Goal: Transaction & Acquisition: Obtain resource

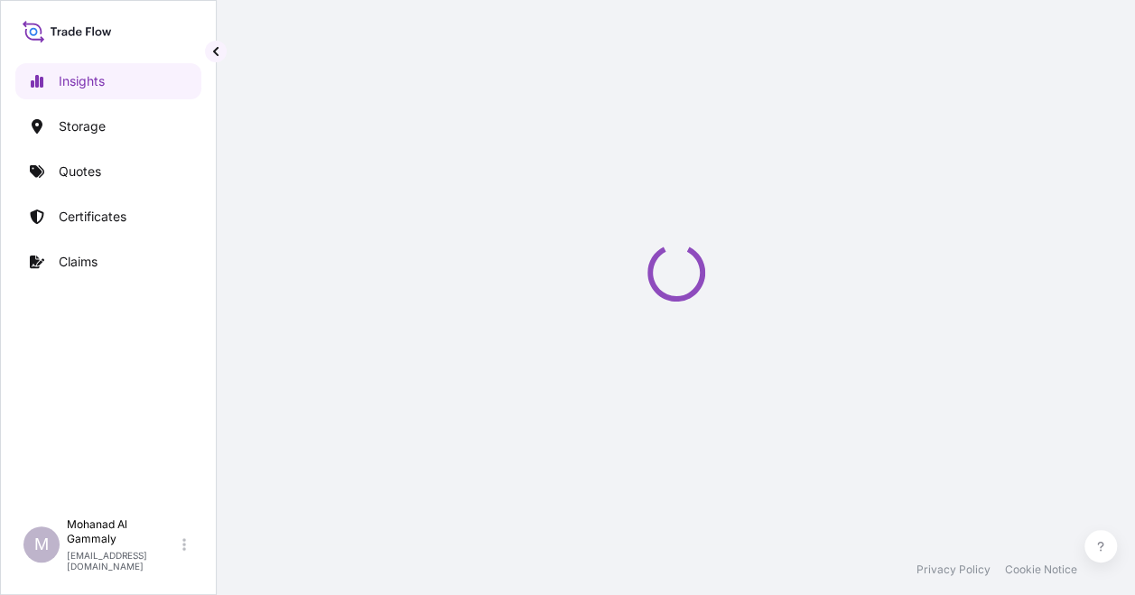
select select "2025"
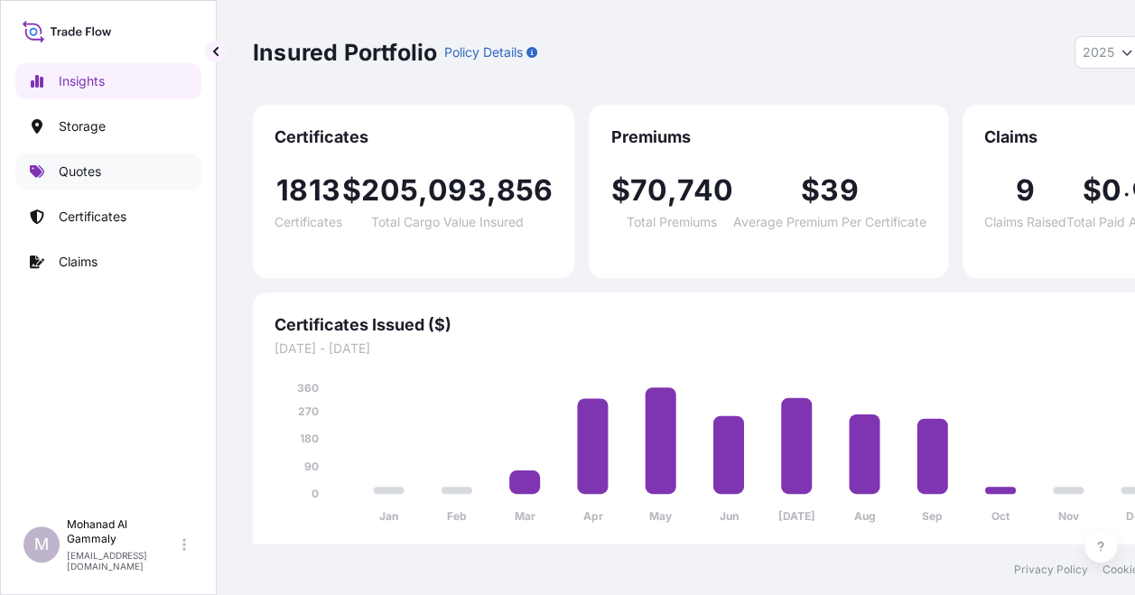
click at [89, 180] on p "Quotes" at bounding box center [80, 172] width 42 height 18
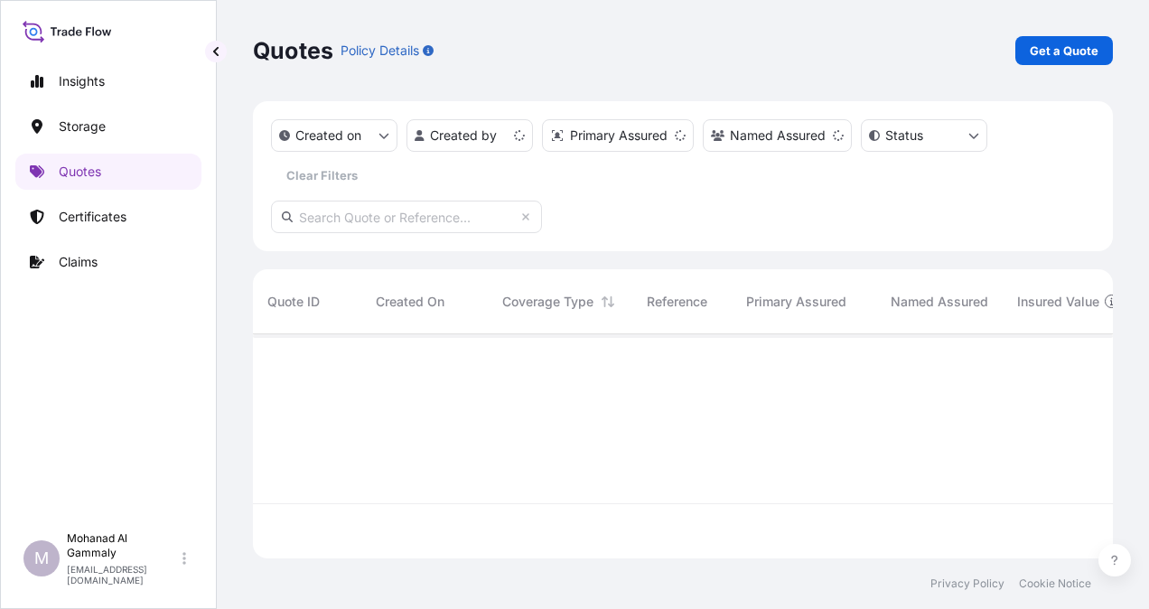
scroll to position [220, 846]
click at [1070, 52] on p "Get a Quote" at bounding box center [1064, 51] width 69 height 18
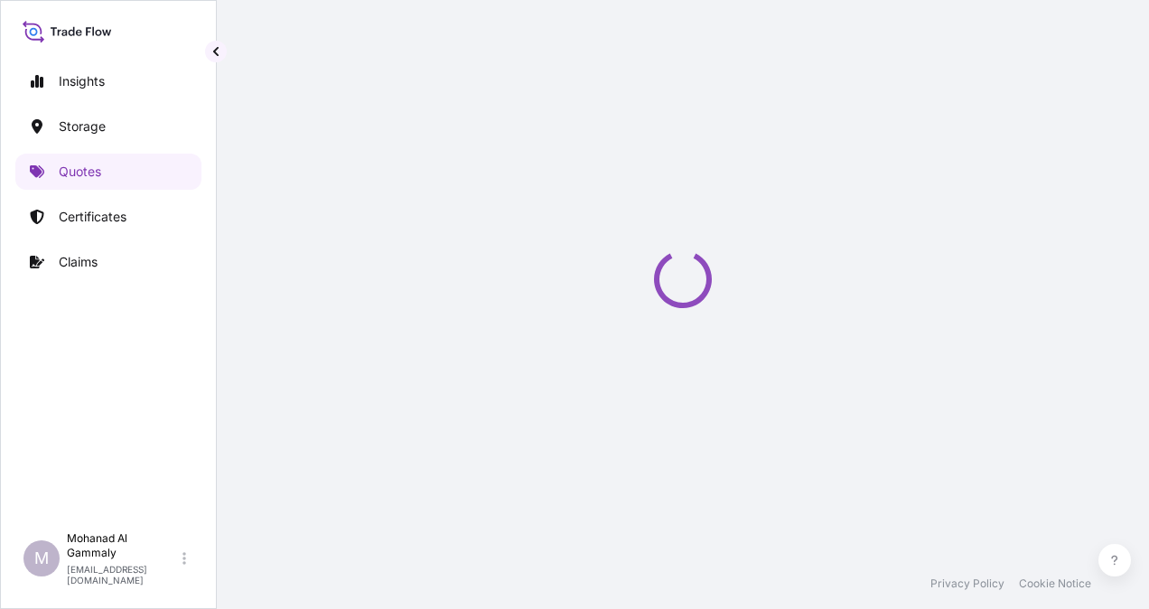
select select "Water"
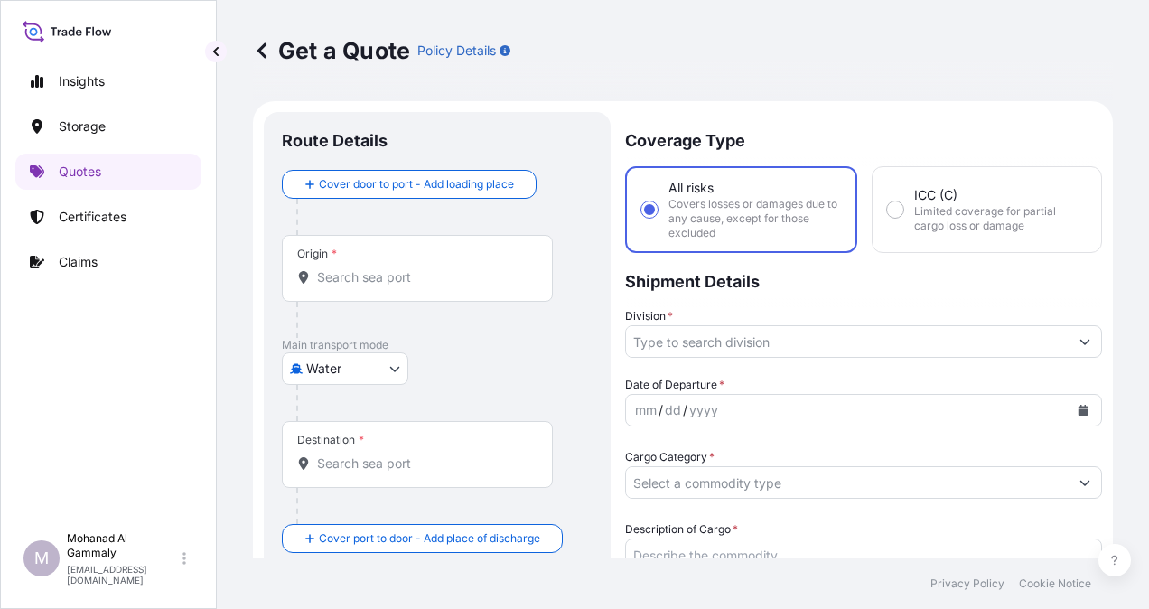
scroll to position [29, 0]
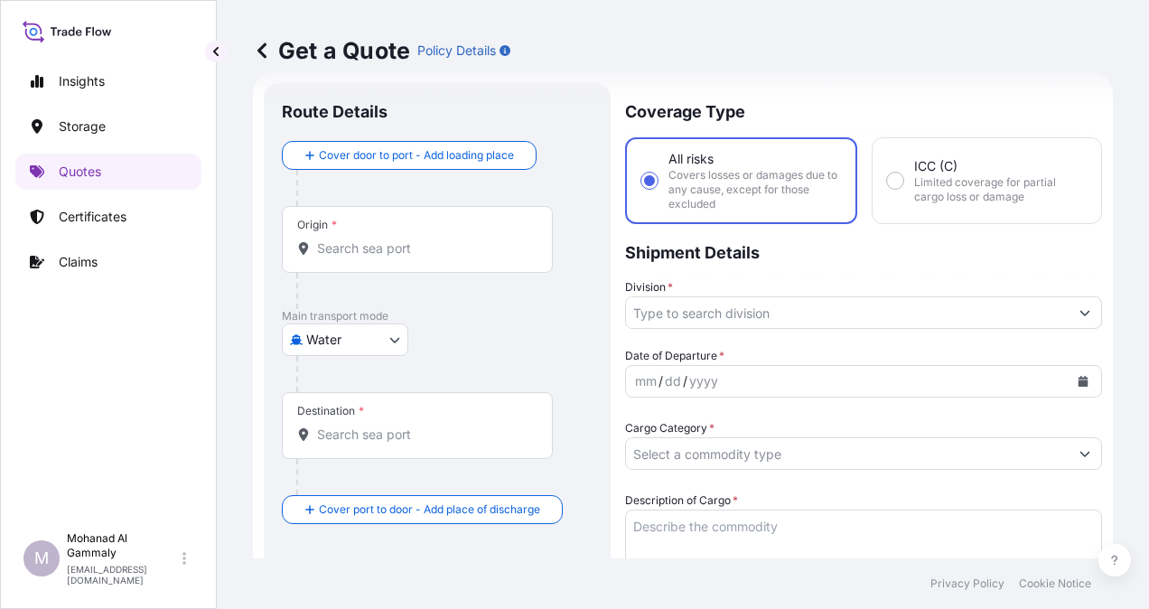
click at [393, 257] on div "Origin *" at bounding box center [417, 239] width 271 height 67
click at [393, 257] on input "Origin *" at bounding box center [423, 248] width 213 height 18
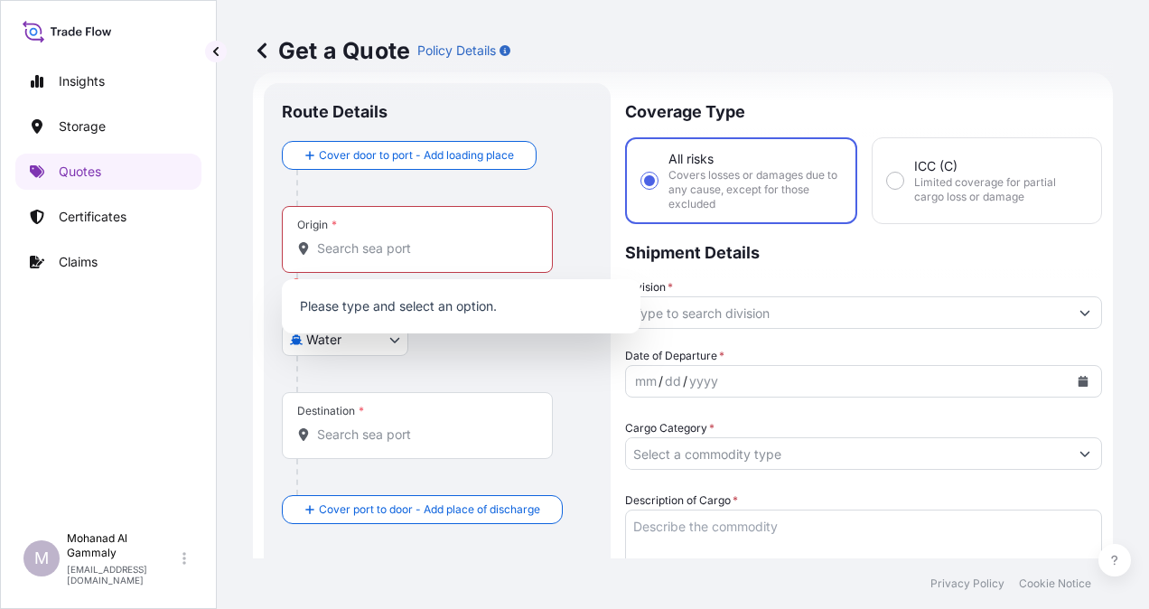
click at [384, 230] on div "Origin *" at bounding box center [417, 239] width 271 height 67
click at [384, 239] on input "Origin * Please select an origin" at bounding box center [423, 248] width 213 height 18
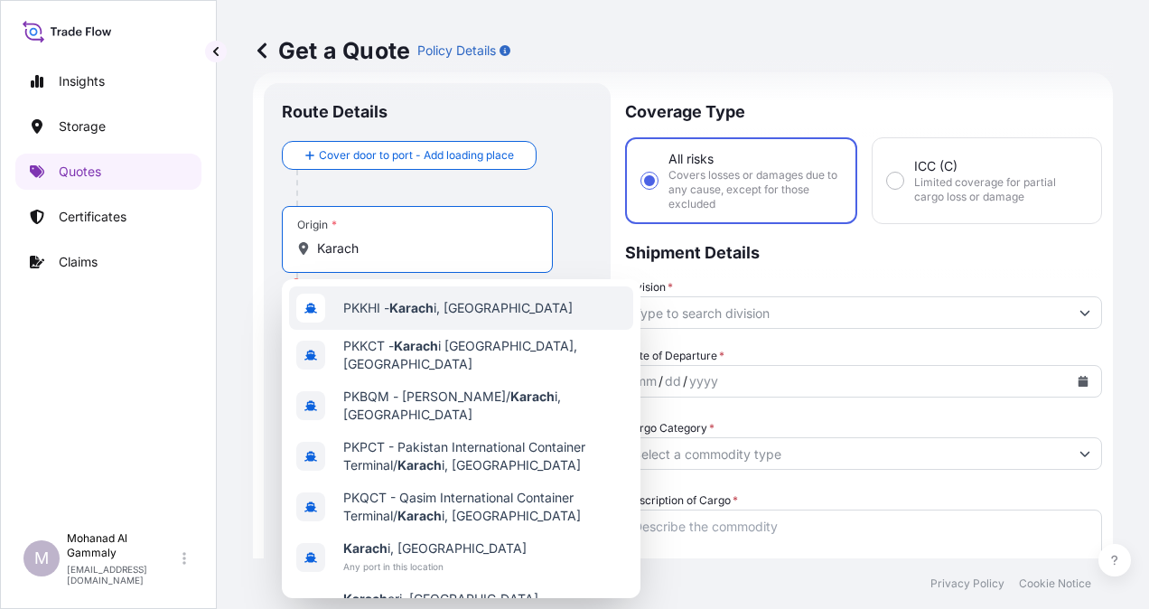
click at [383, 309] on span "PKKHI - [GEOGRAPHIC_DATA] i, [GEOGRAPHIC_DATA]" at bounding box center [457, 308] width 229 height 18
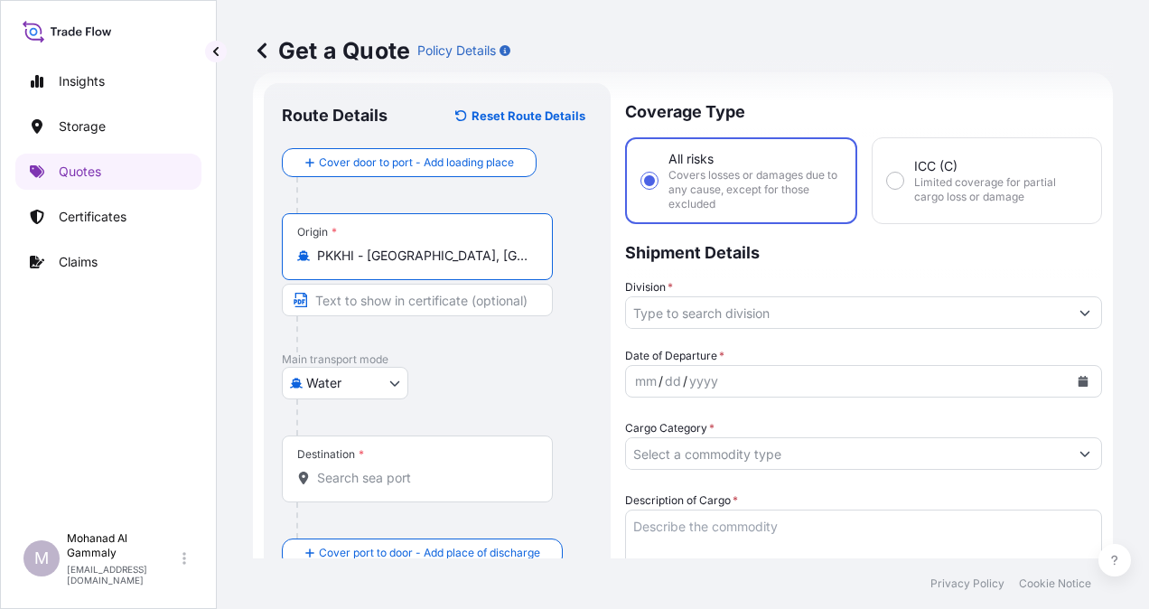
type input "PKKHI - [GEOGRAPHIC_DATA], [GEOGRAPHIC_DATA]"
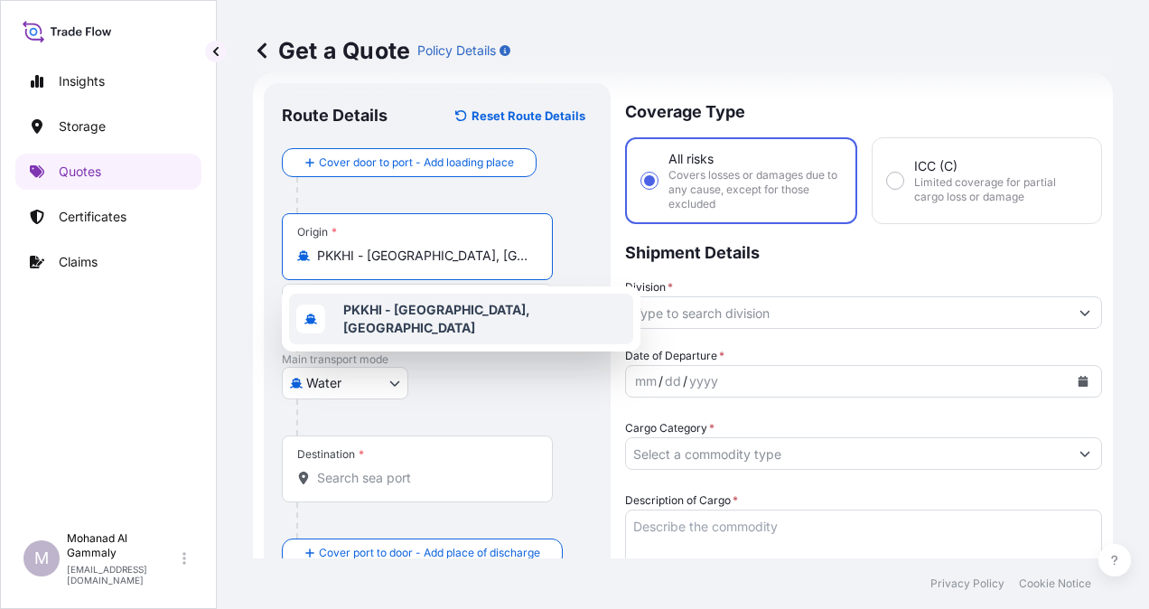
click at [444, 329] on div "PKKHI - Karachi, Pakistan" at bounding box center [461, 319] width 344 height 51
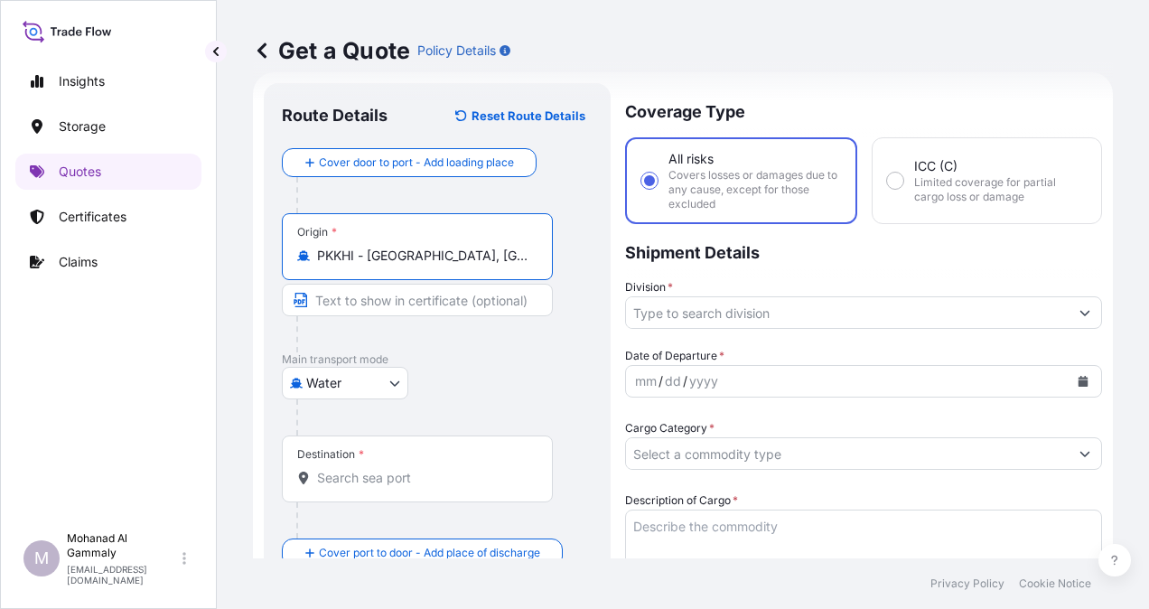
click at [384, 476] on input "Destination *" at bounding box center [423, 478] width 213 height 18
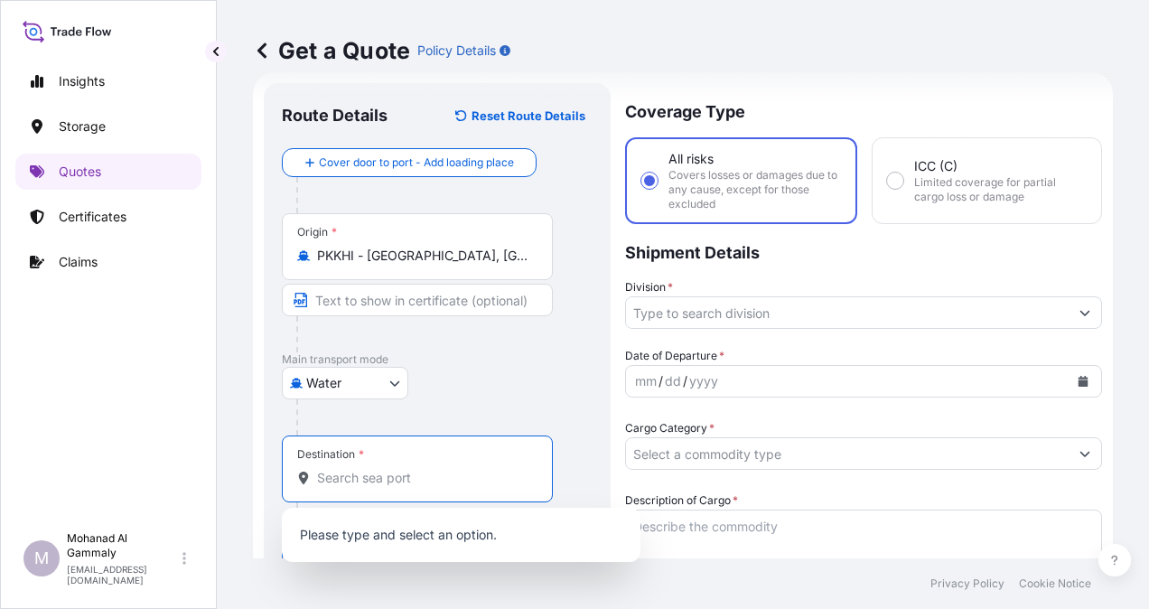
paste input "RIYADH"
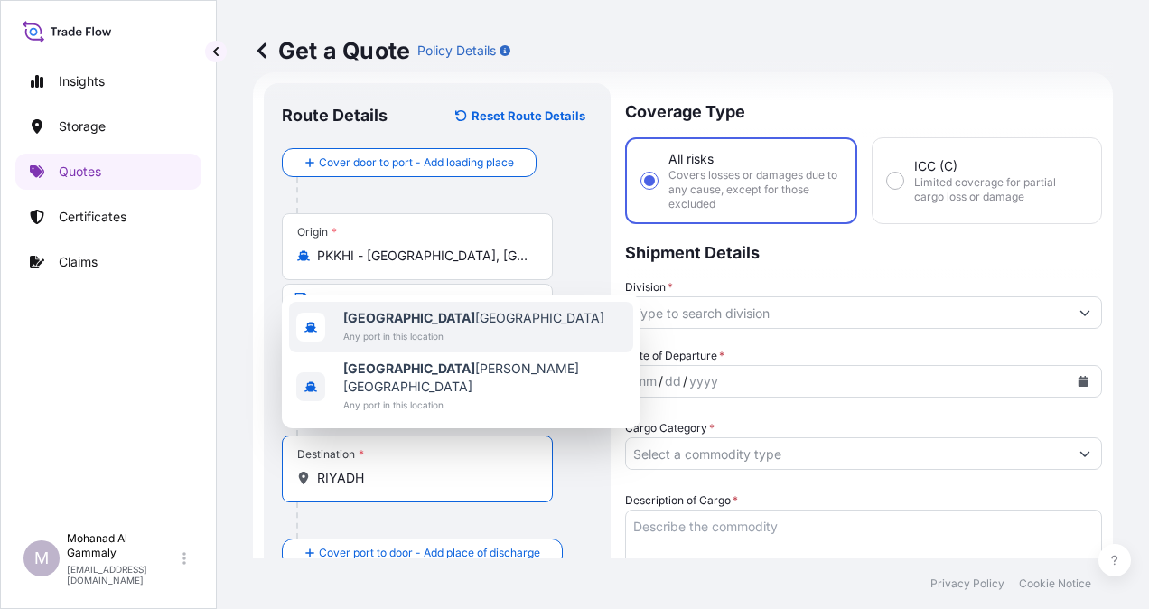
click at [372, 325] on b "Riyadh" at bounding box center [409, 317] width 132 height 15
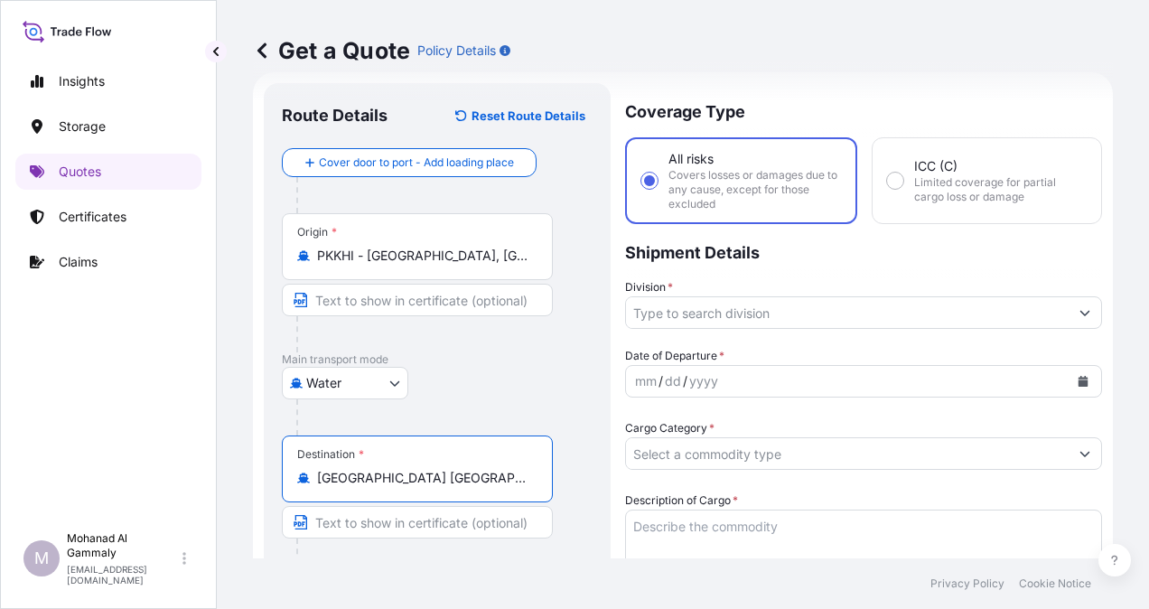
type input "Riyadh Saudi Arabia"
click at [729, 315] on input "Division *" at bounding box center [847, 312] width 443 height 33
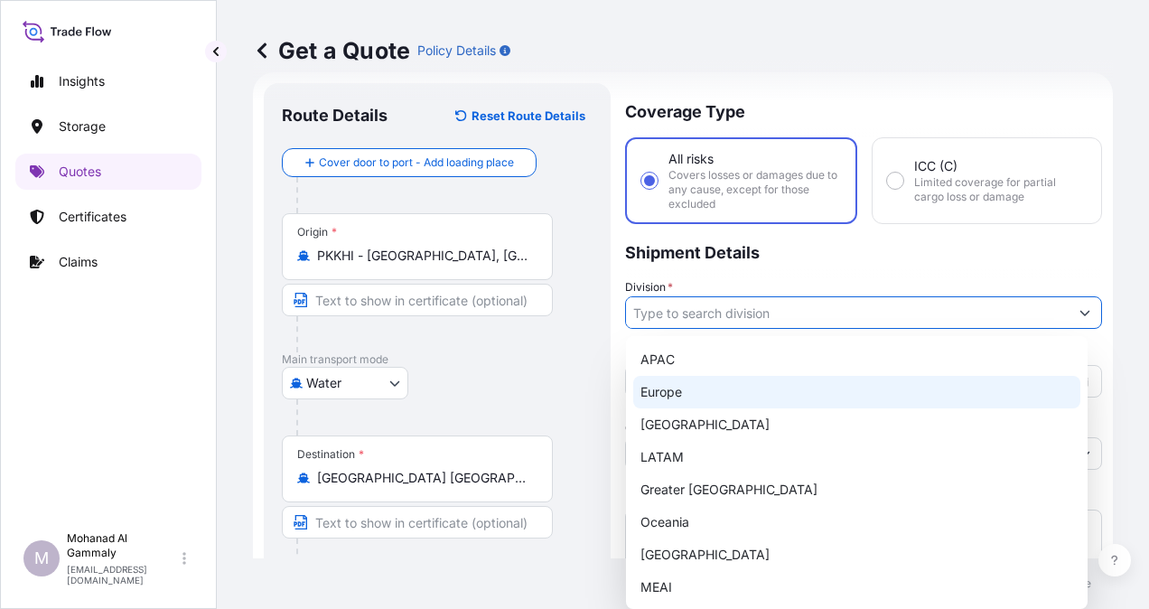
click at [677, 387] on div "Europe" at bounding box center [856, 392] width 447 height 33
type input "Europe"
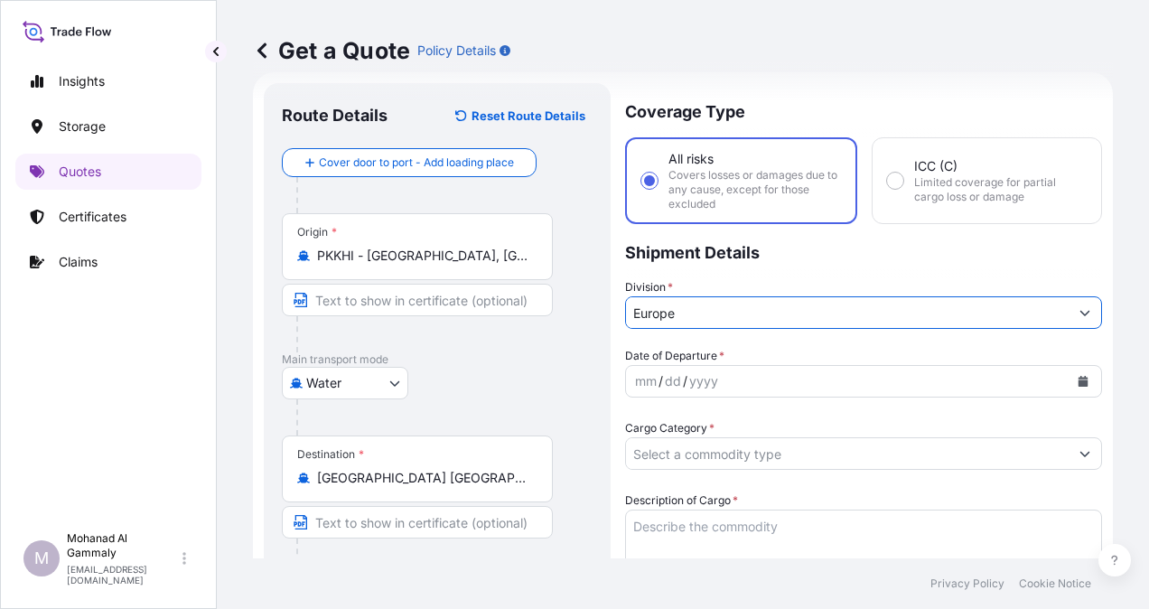
click at [1079, 381] on icon "Calendar" at bounding box center [1084, 381] width 10 height 11
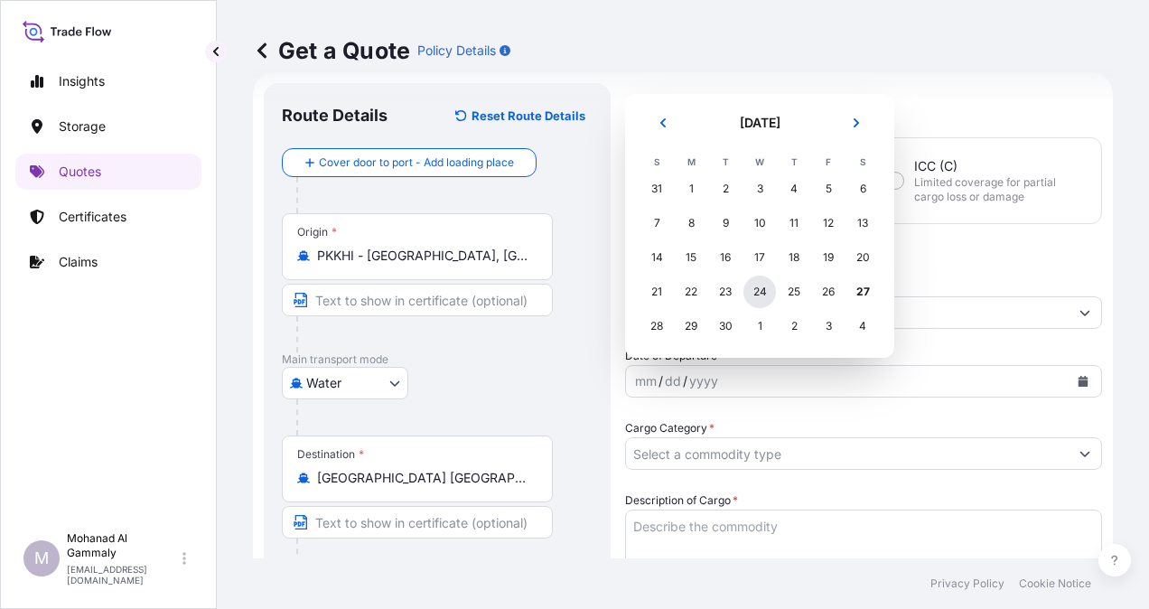
click at [761, 289] on div "24" at bounding box center [759, 292] width 33 height 33
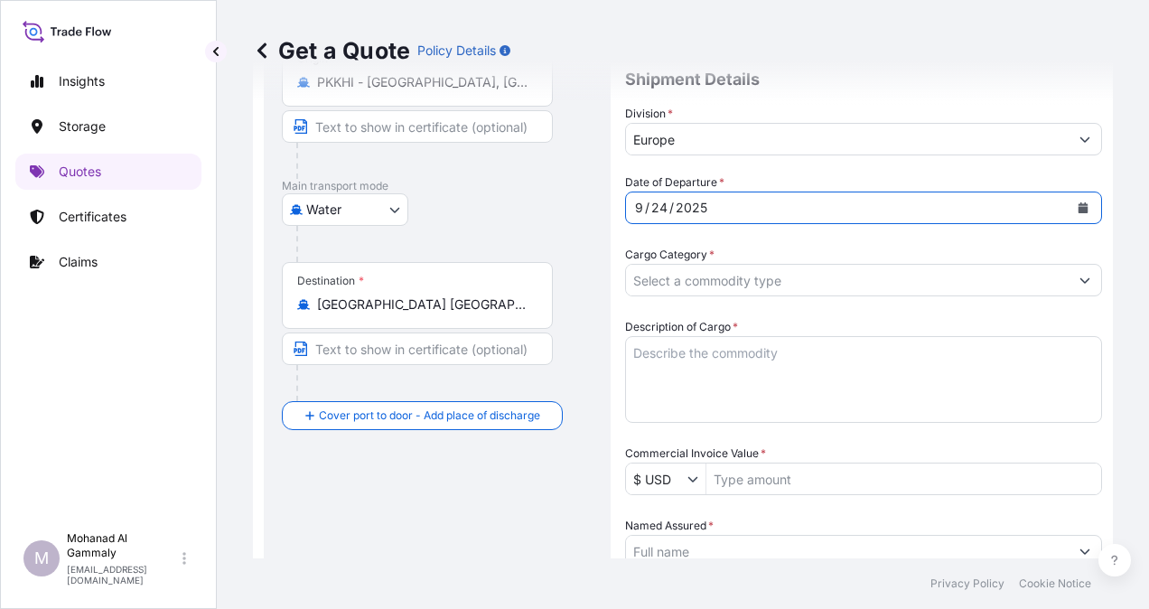
scroll to position [210, 0]
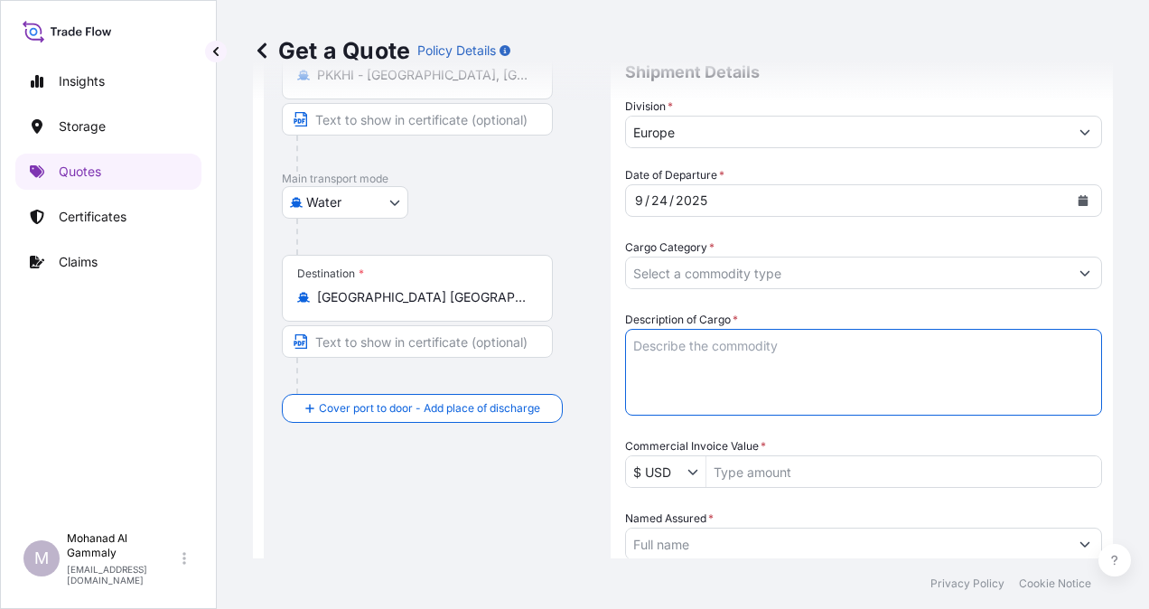
click at [687, 356] on textarea "Description of Cargo *" at bounding box center [863, 372] width 477 height 87
paste textarea "SUPER BASMATI RICE"
type textarea "SUPER BASMATI RICE"
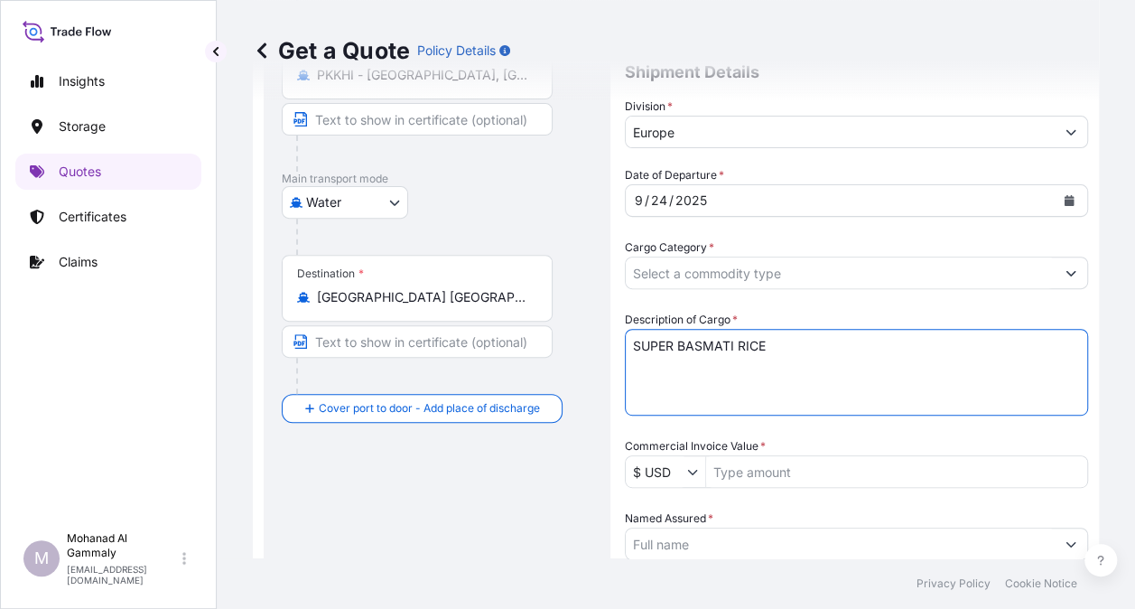
click at [671, 282] on input "Cargo Category *" at bounding box center [840, 273] width 429 height 33
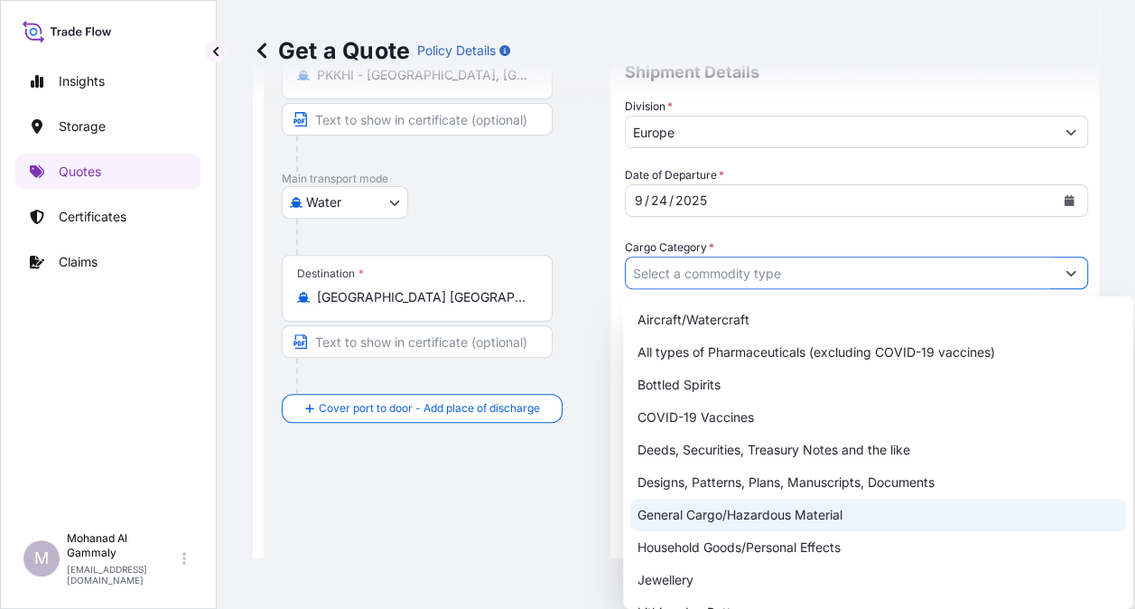
click at [710, 522] on div "General Cargo/Hazardous Material" at bounding box center [879, 515] width 496 height 33
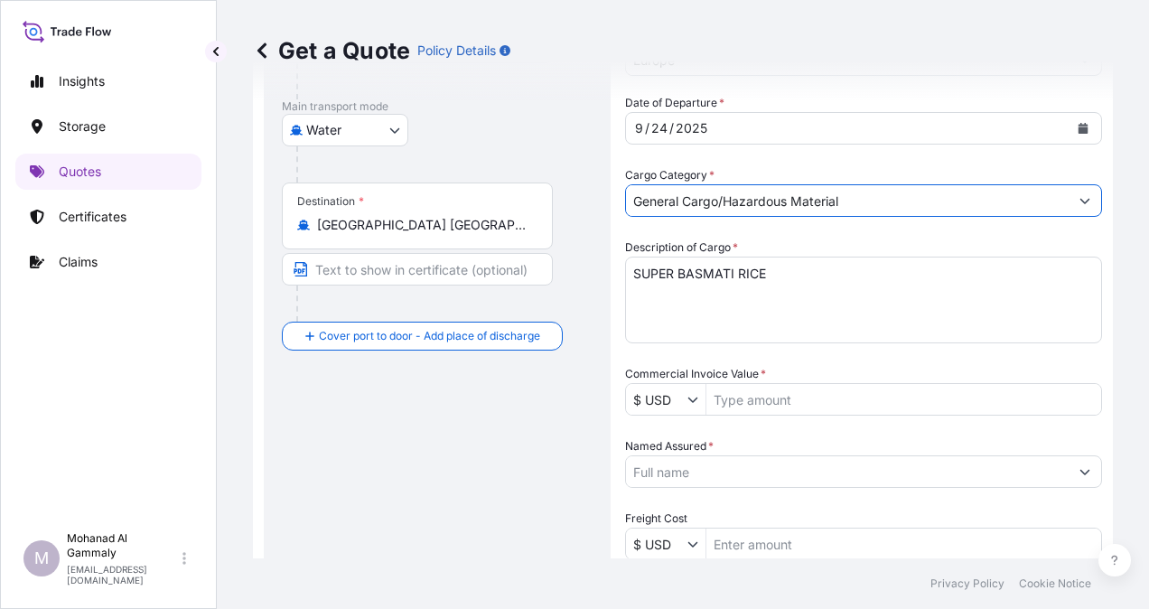
scroll to position [390, 0]
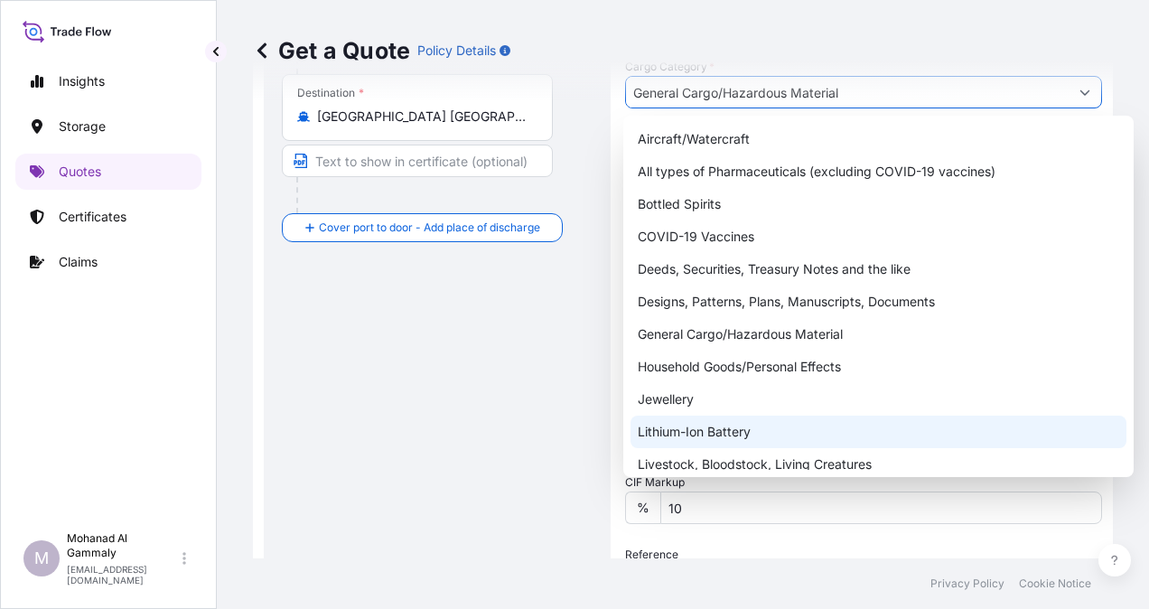
click at [744, 437] on div "Lithium-Ion Battery" at bounding box center [879, 432] width 496 height 33
type input "Lithium-Ion Battery"
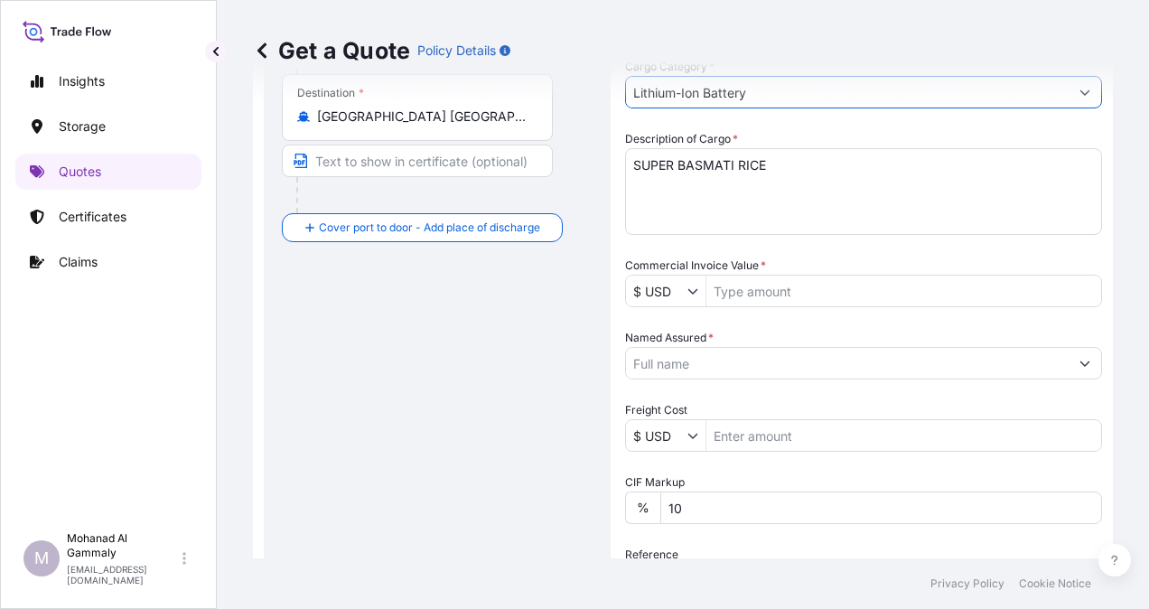
click at [782, 294] on input "Commercial Invoice Value *" at bounding box center [903, 291] width 395 height 33
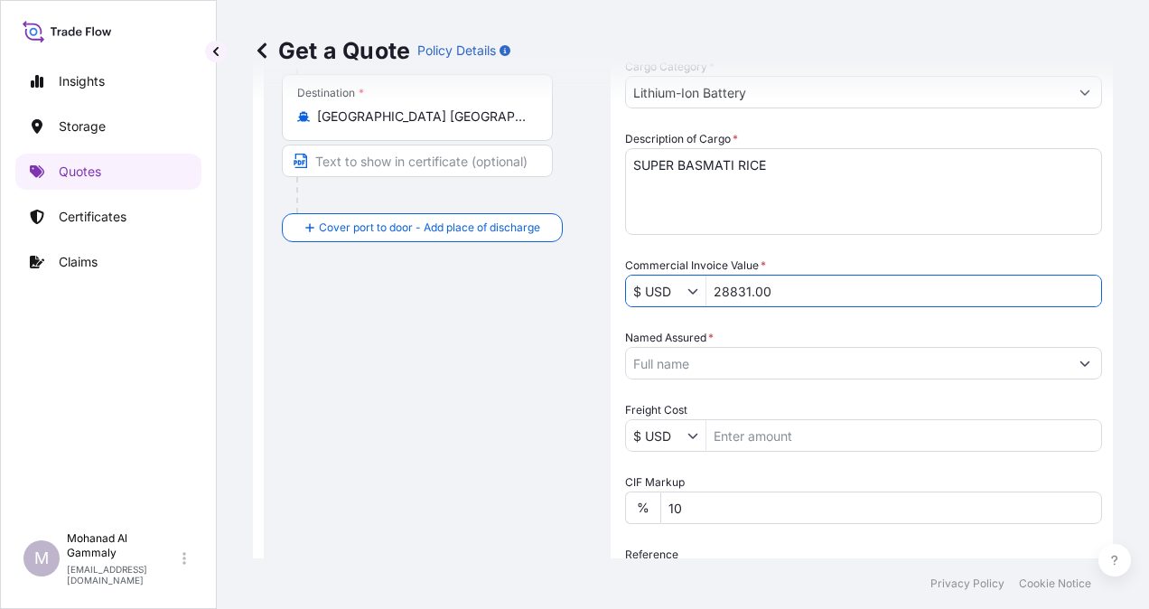
type input "28,831"
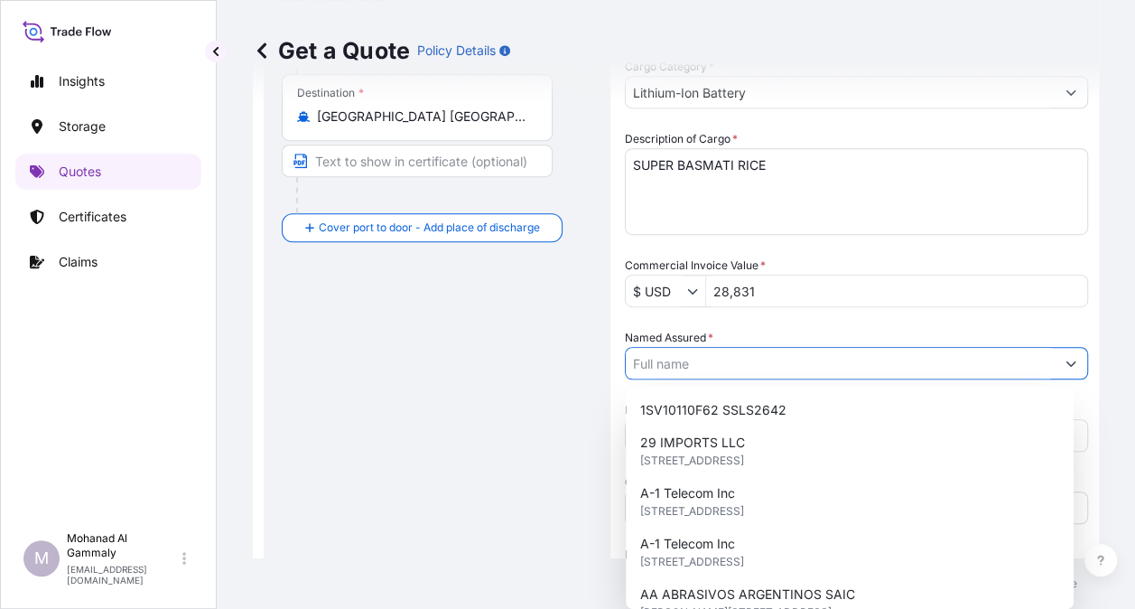
click at [752, 354] on input "Named Assured *" at bounding box center [840, 363] width 429 height 33
click at [704, 369] on input "Named Assured *" at bounding box center [840, 363] width 429 height 33
paste input "CATRION CATERING HOLDING COMPANY"
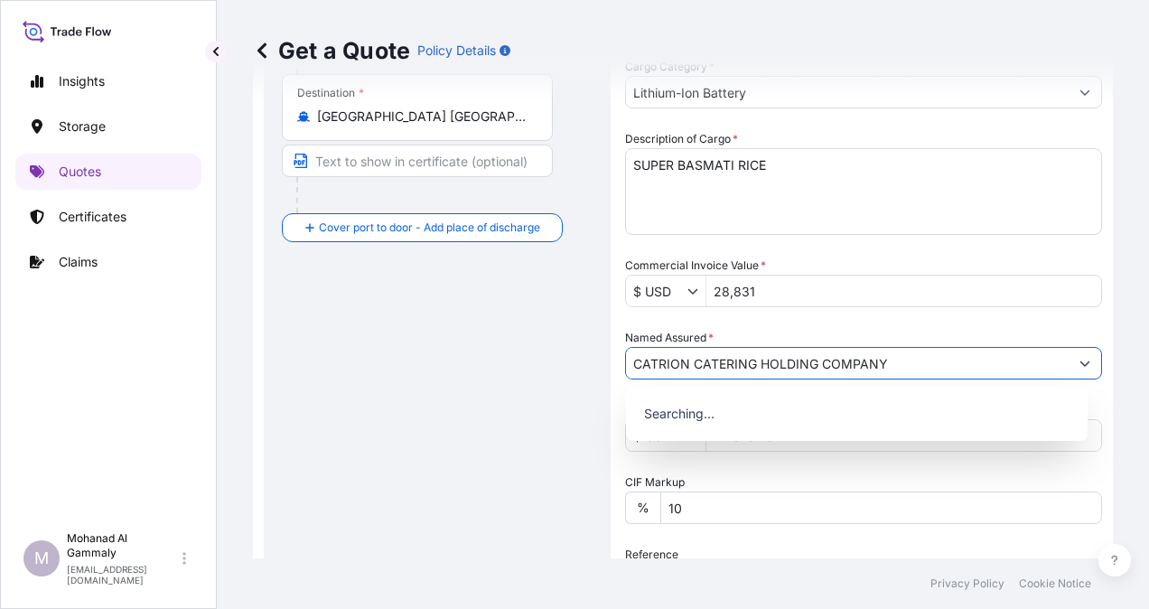
type input "CATRION CATERING HOLDING COMPANY"
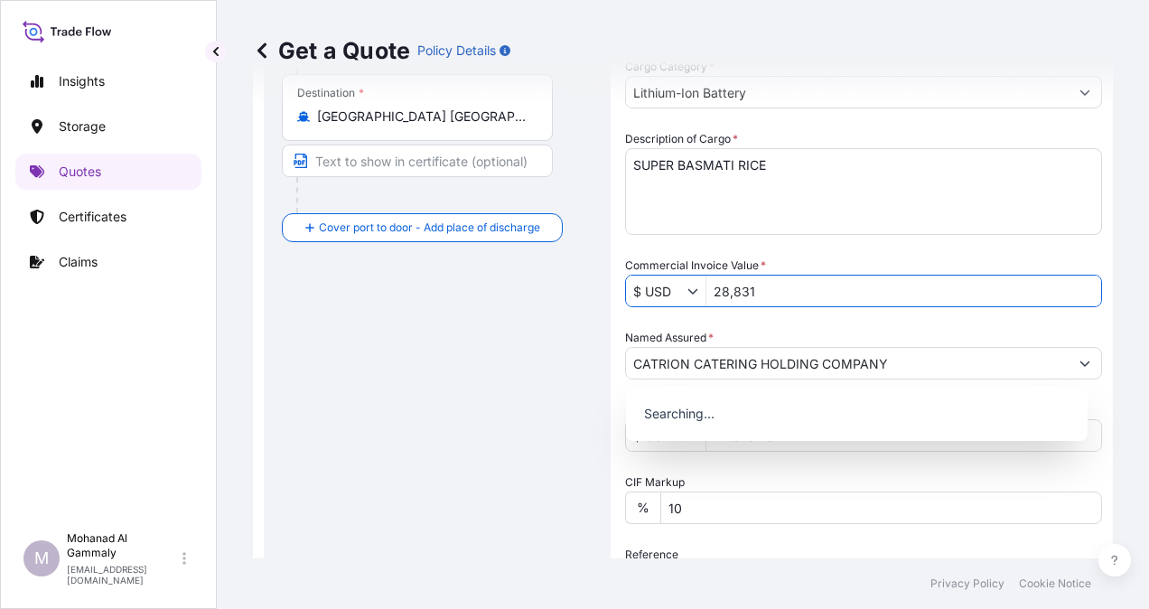
click at [824, 302] on input "28,831" at bounding box center [903, 291] width 395 height 33
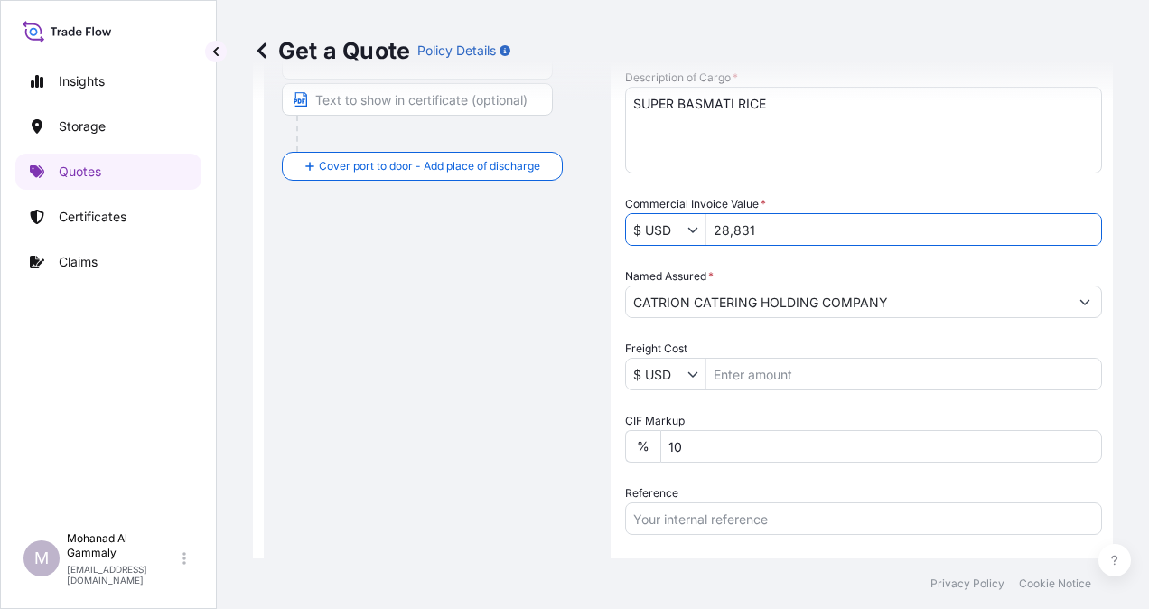
scroll to position [481, 0]
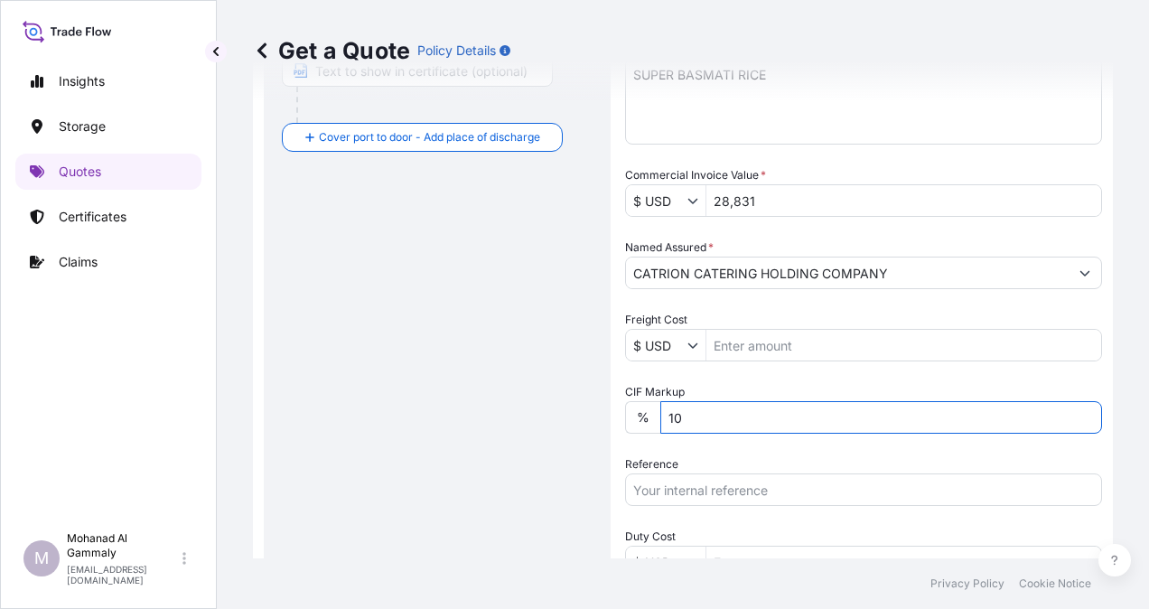
click at [712, 430] on input "10" at bounding box center [881, 417] width 442 height 33
type input "1"
type input "0"
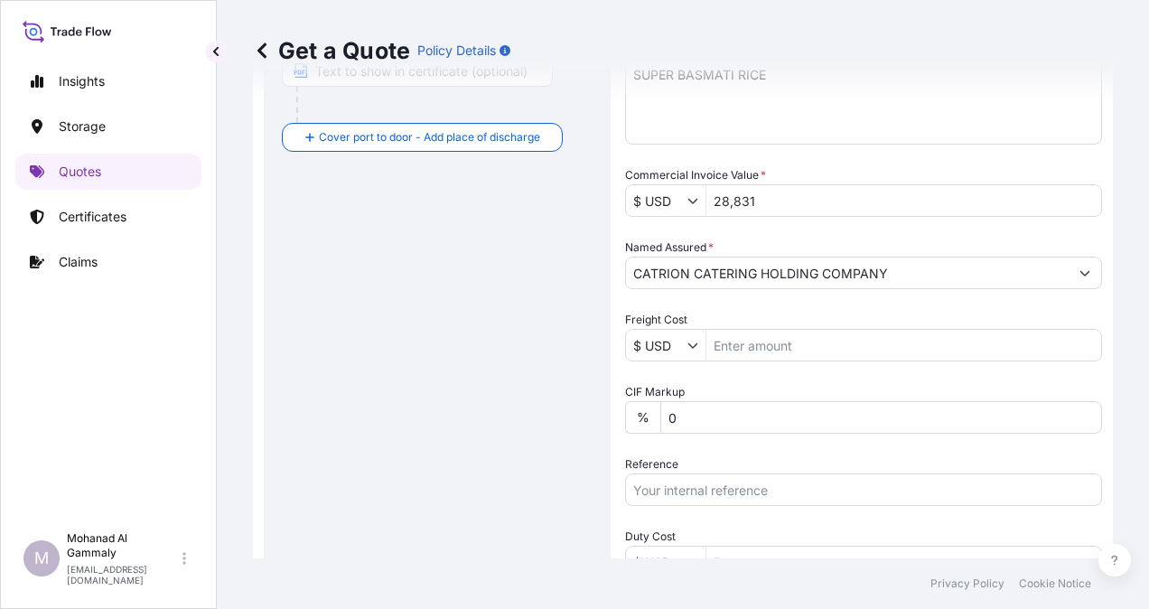
click at [680, 483] on input "Reference" at bounding box center [863, 489] width 477 height 33
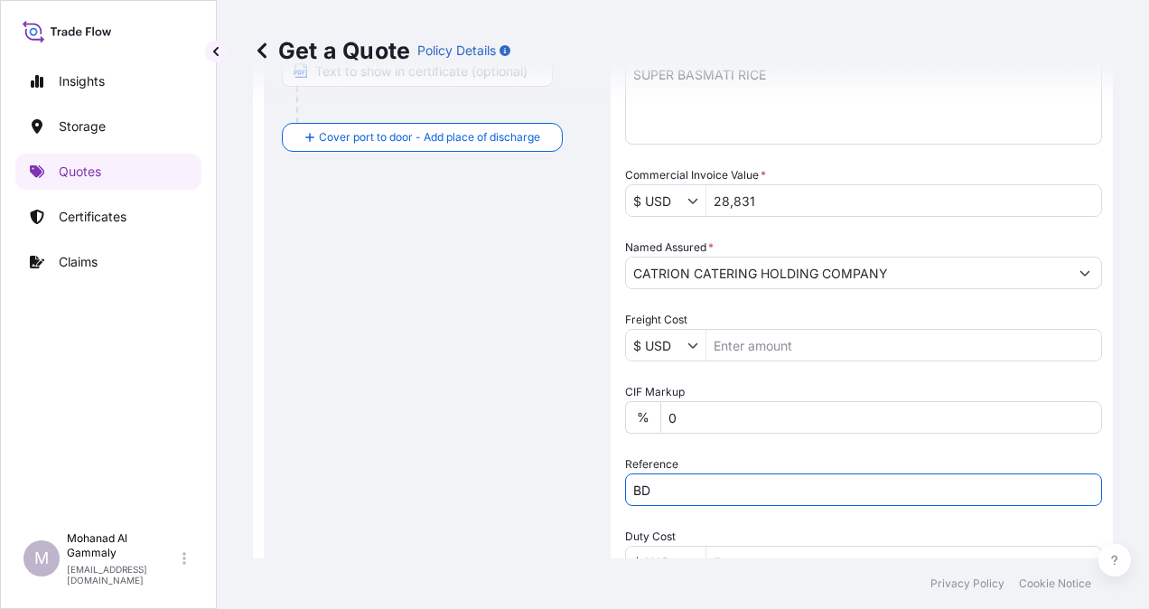
type input "B"
paste input "3315244289"
click at [735, 490] on input "3315244289 //" at bounding box center [863, 489] width 477 height 33
paste input "F-12137167"
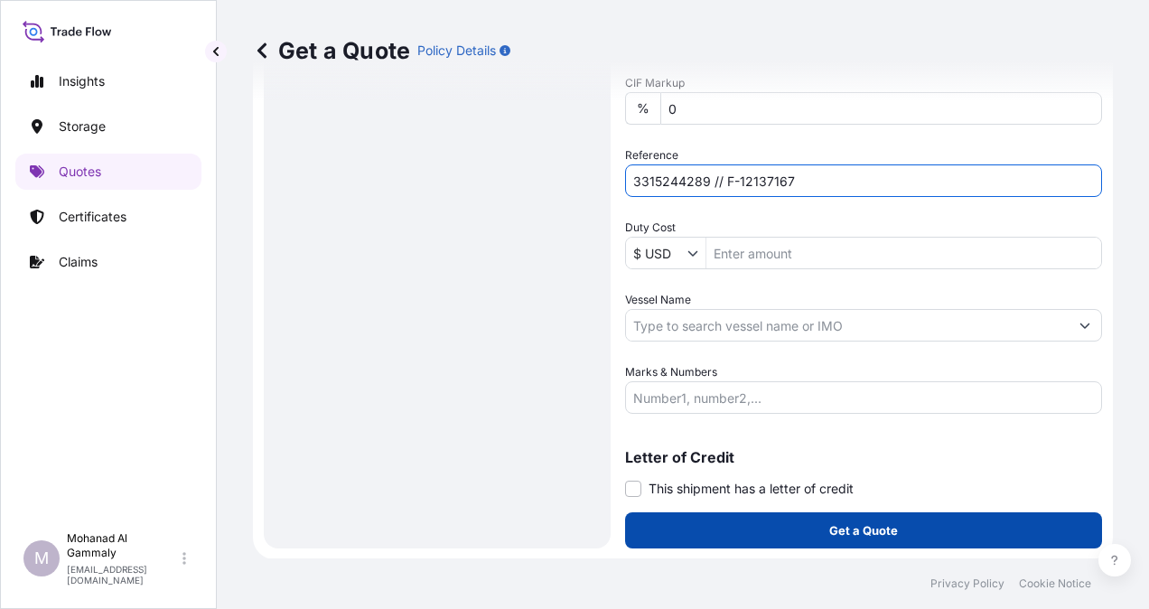
type input "3315244289 // F-12137167"
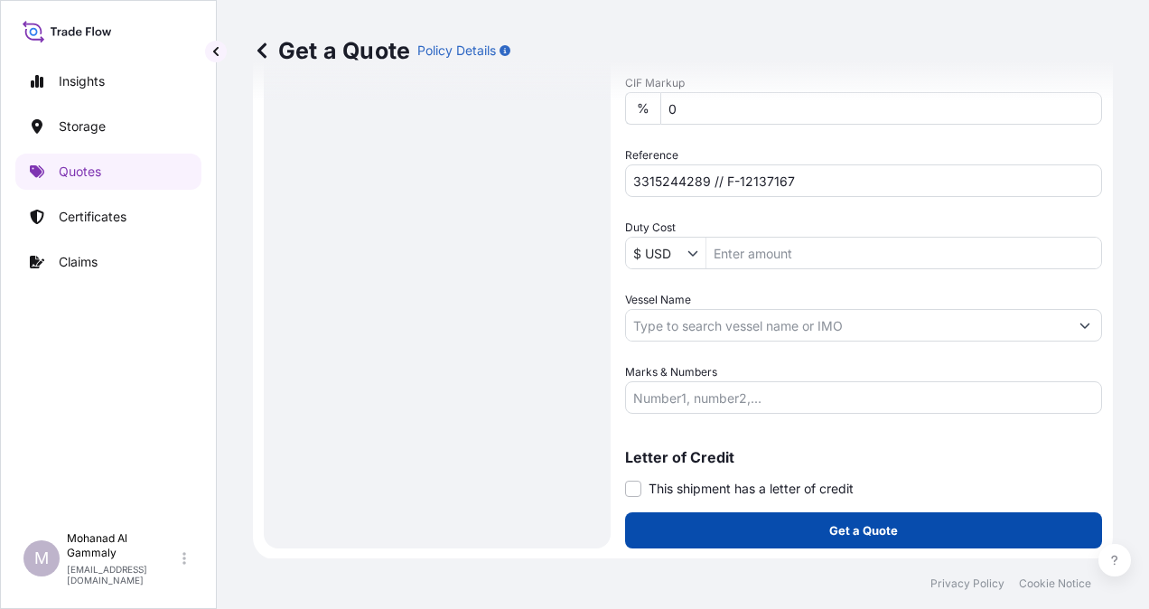
click at [865, 526] on p "Get a Quote" at bounding box center [863, 530] width 69 height 18
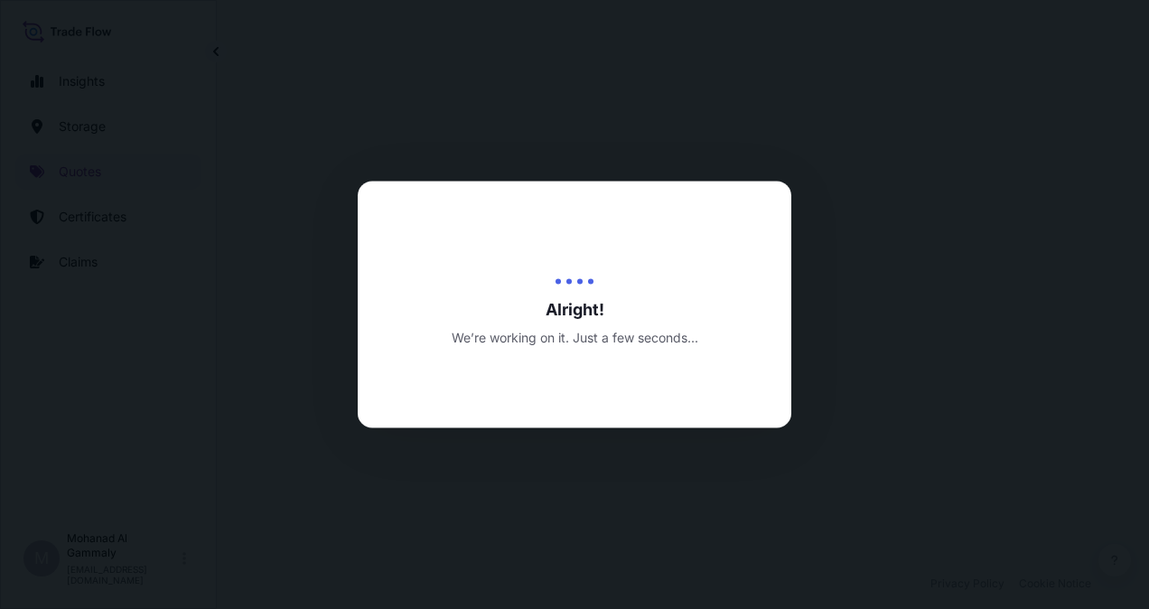
select select "Water"
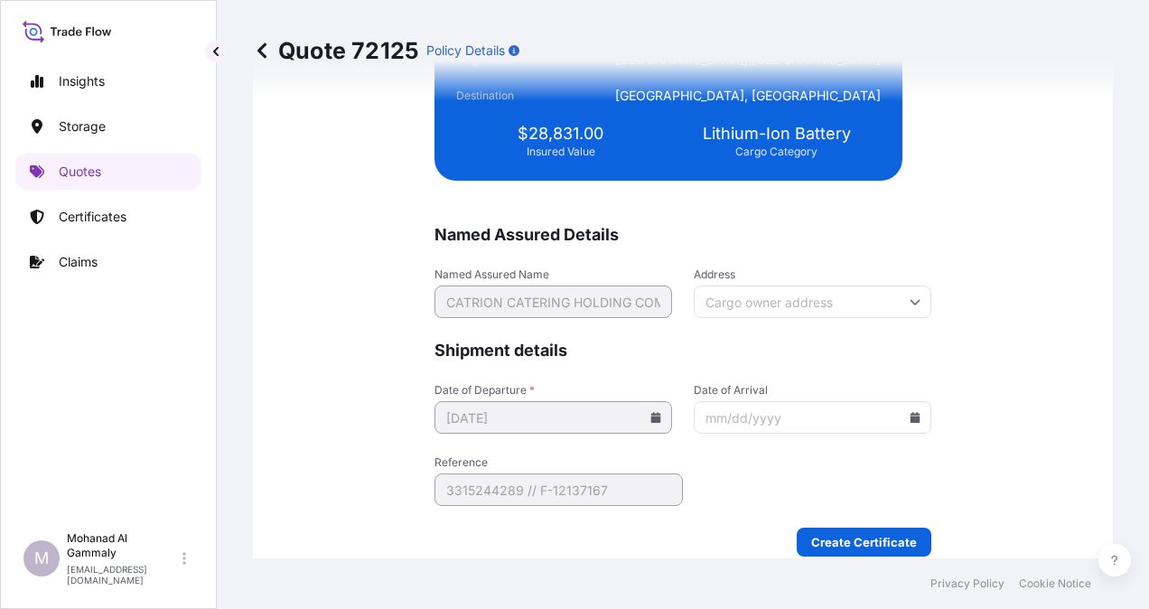
scroll to position [4386, 0]
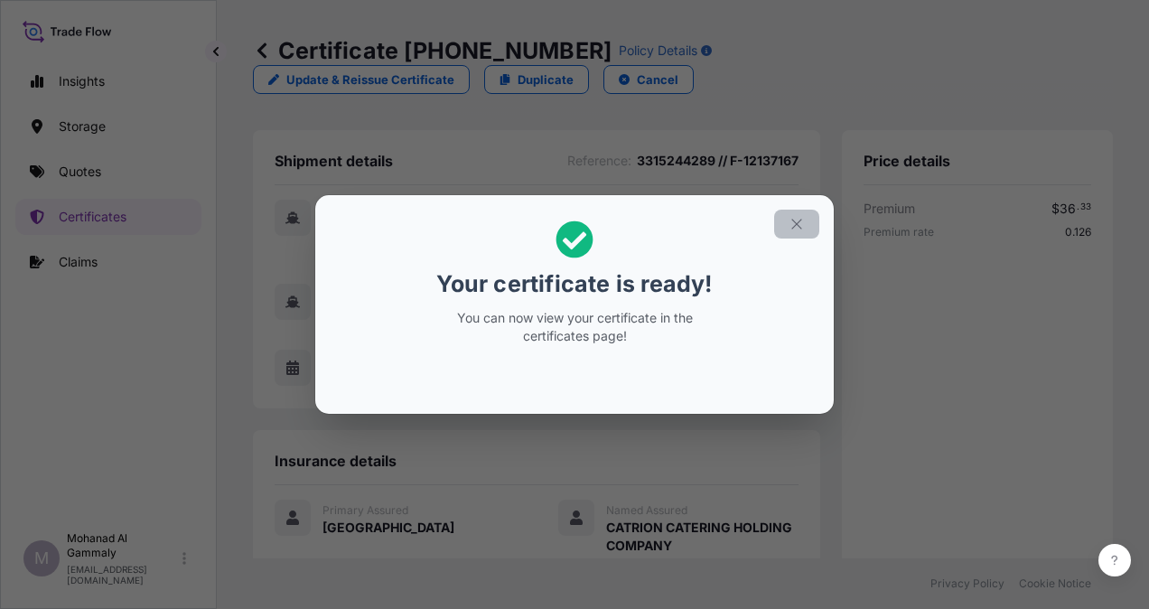
click at [797, 220] on icon "button" at bounding box center [797, 224] width 16 height 16
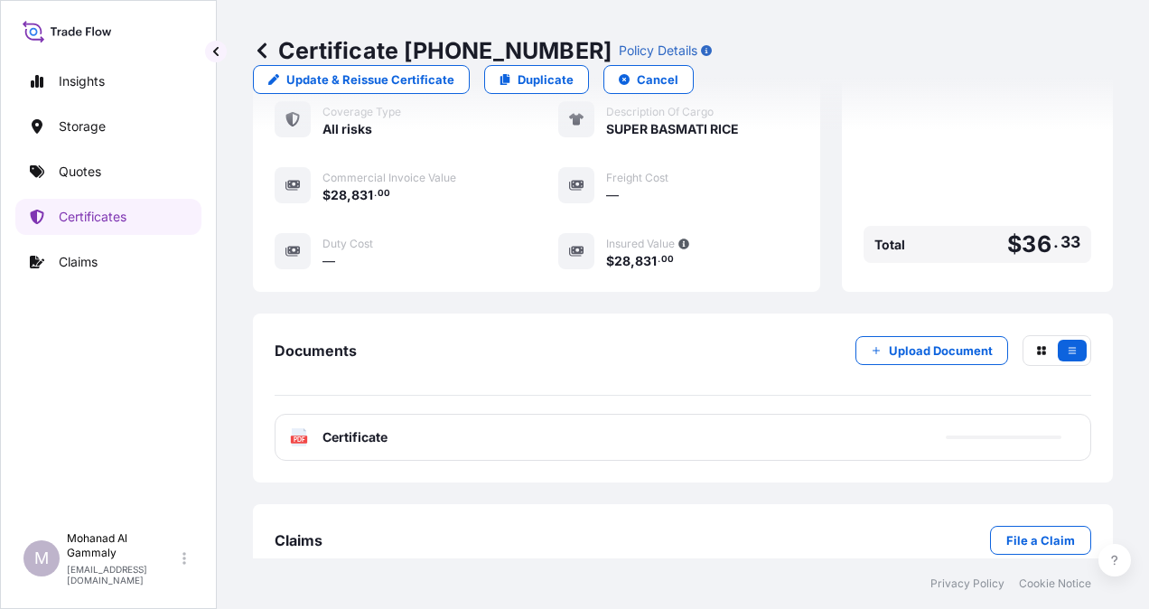
scroll to position [486, 0]
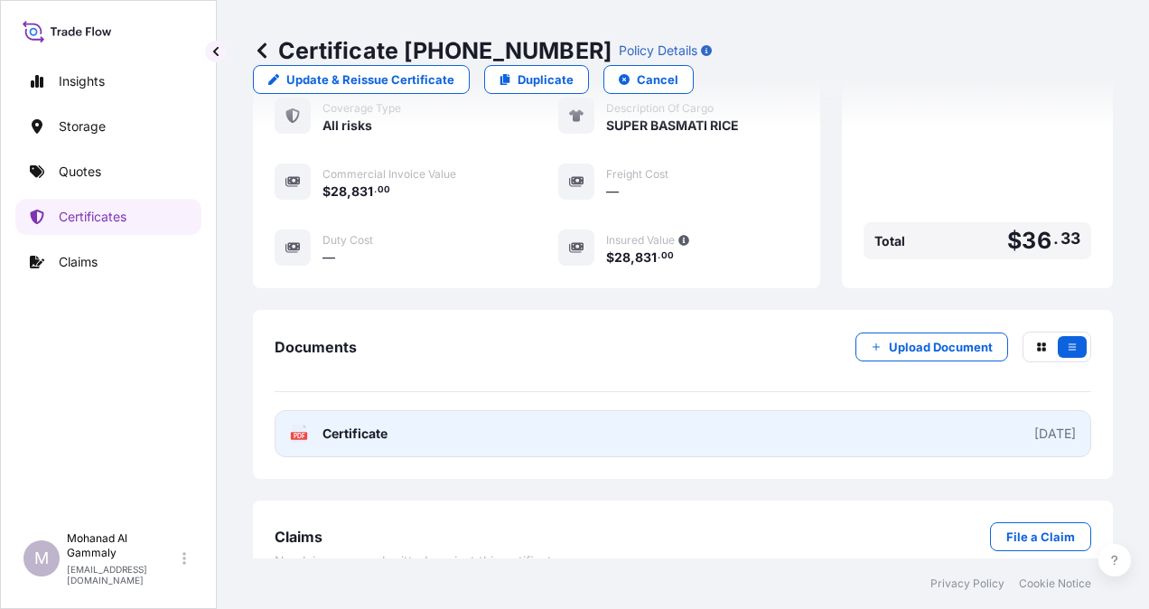
click at [371, 425] on span "Certificate" at bounding box center [354, 434] width 65 height 18
